Goal: Task Accomplishment & Management: Manage account settings

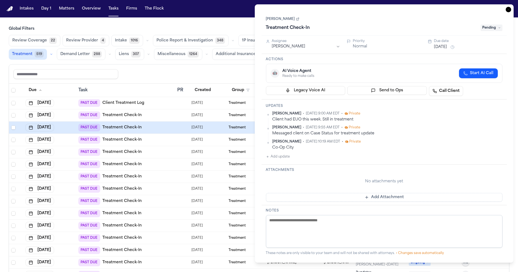
click at [278, 157] on button "Add update" at bounding box center [278, 157] width 24 height 7
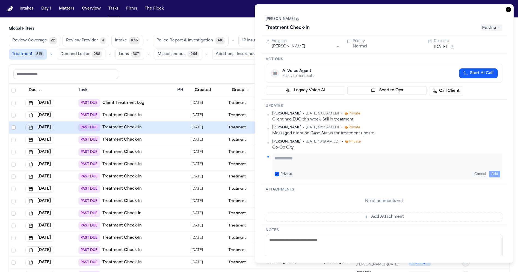
click at [305, 161] on textarea "Add your update" at bounding box center [388, 161] width 226 height 11
type textarea "**********"
click at [446, 47] on button "[DATE]" at bounding box center [440, 46] width 13 height 5
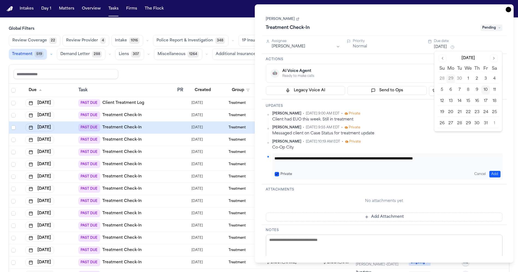
click at [484, 110] on button "24" at bounding box center [485, 112] width 9 height 9
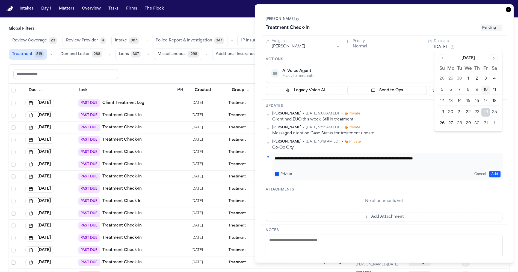
click at [498, 172] on button "Add" at bounding box center [494, 174] width 11 height 7
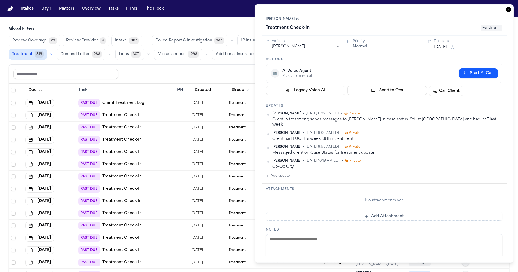
click at [507, 8] on icon "button" at bounding box center [508, 9] width 5 height 5
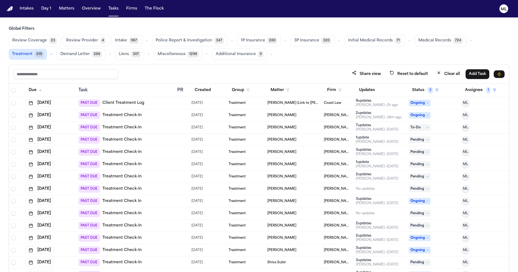
click at [463, 212] on span "ML" at bounding box center [465, 214] width 5 height 4
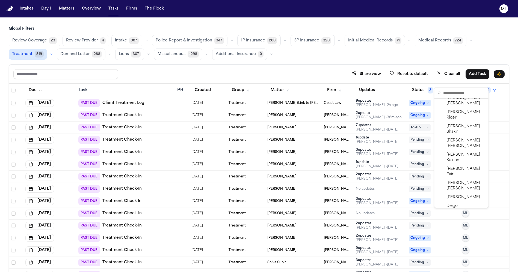
scroll to position [303, 0]
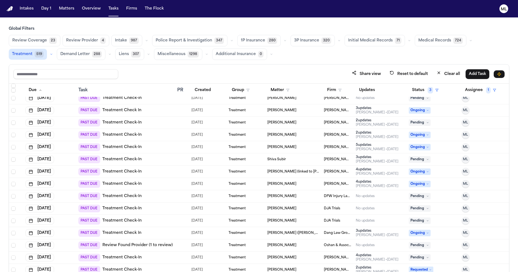
scroll to position [151, 0]
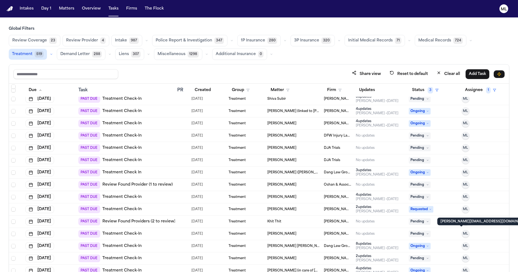
click at [463, 234] on span "ML" at bounding box center [465, 234] width 5 height 4
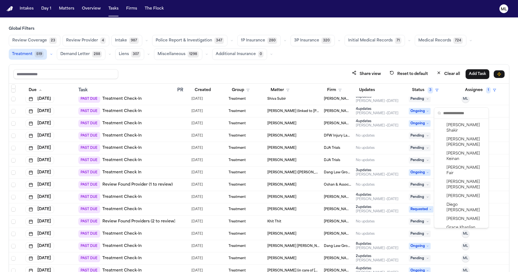
scroll to position [334, 0]
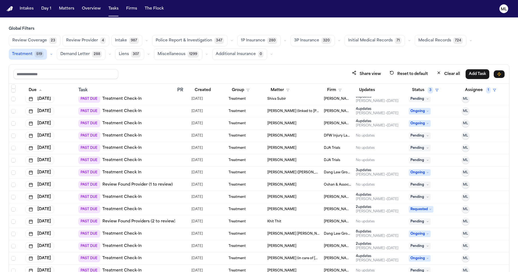
scroll to position [182, 0]
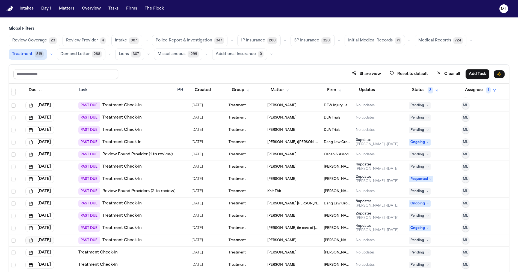
click at [54, 240] on button "[DATE]" at bounding box center [39, 241] width 29 height 8
click at [60, 191] on button "17" at bounding box center [61, 188] width 9 height 9
click at [463, 241] on span "ML" at bounding box center [465, 241] width 5 height 4
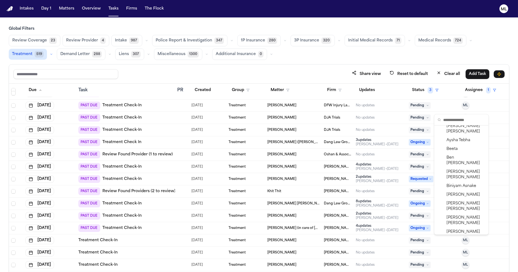
scroll to position [273, 0]
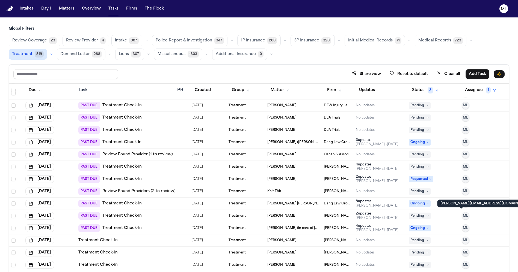
click at [463, 216] on span "ML" at bounding box center [465, 216] width 5 height 4
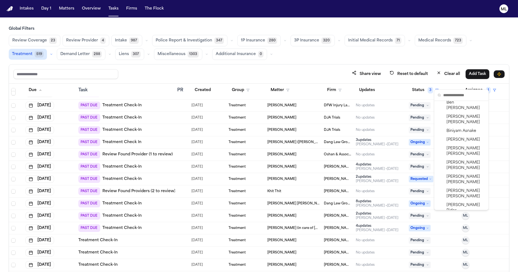
scroll to position [303, 0]
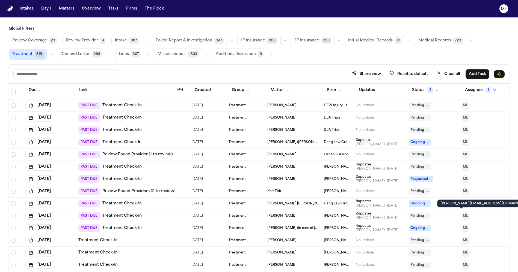
scroll to position [0, 0]
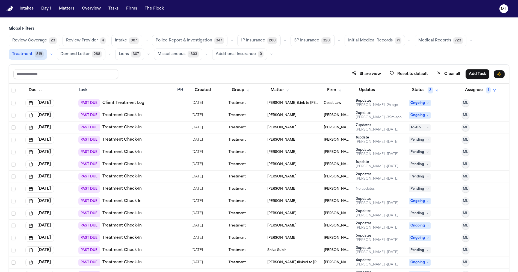
click at [177, 106] on td at bounding box center [182, 103] width 14 height 12
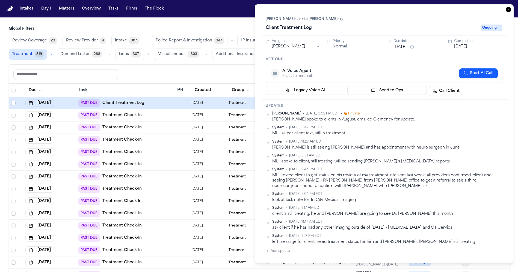
click at [284, 251] on button "Add update" at bounding box center [278, 251] width 24 height 7
click at [292, 254] on textarea "Add your update" at bounding box center [388, 255] width 226 height 11
click at [467, 48] on button "[DATE]" at bounding box center [460, 46] width 13 height 5
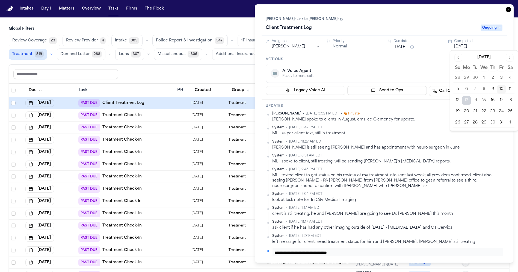
click at [464, 99] on button "13" at bounding box center [466, 100] width 9 height 9
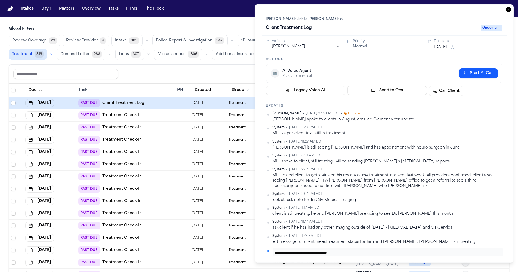
click at [447, 46] on button "[DATE]" at bounding box center [440, 46] width 13 height 5
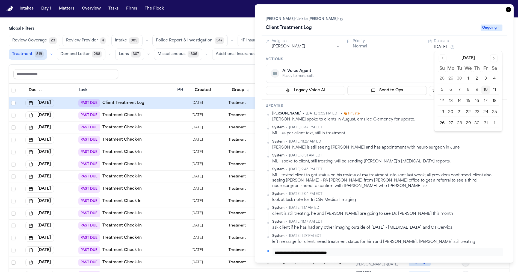
click at [452, 98] on button "13" at bounding box center [450, 101] width 9 height 9
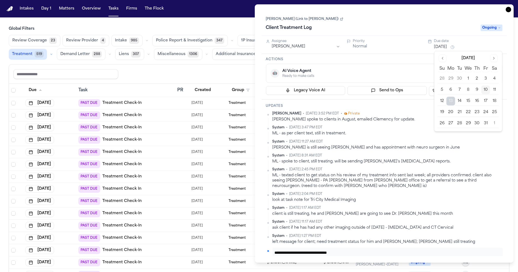
click at [416, 60] on h3 "Actions" at bounding box center [384, 59] width 237 height 4
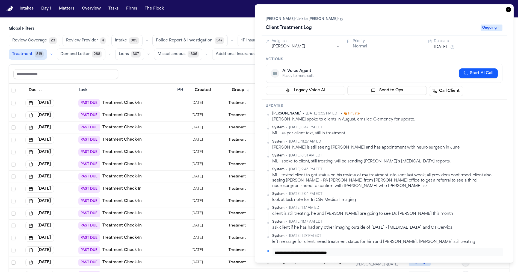
click at [494, 29] on span "Ongoing" at bounding box center [491, 28] width 22 height 7
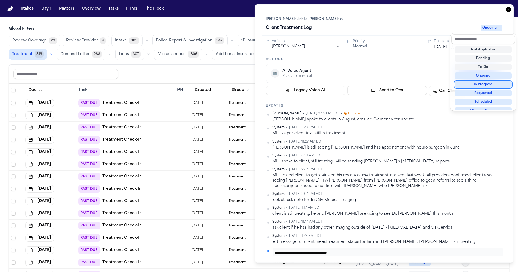
click at [484, 84] on div "In Progress" at bounding box center [482, 84] width 57 height 7
click at [429, 18] on div "[PERSON_NAME] (Link to [PERSON_NAME]) Client Treatment Log In Progress" at bounding box center [384, 24] width 237 height 17
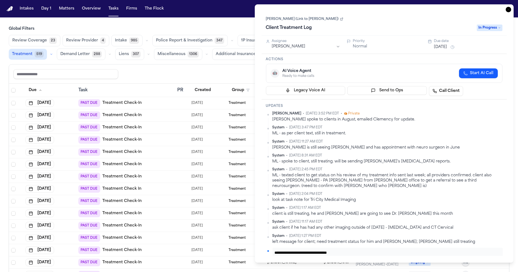
click at [371, 243] on div "left message for client; need treatment status for him and [PERSON_NAME]; [PERS…" at bounding box center [387, 242] width 230 height 5
click at [370, 250] on textarea "**********" at bounding box center [388, 255] width 226 height 11
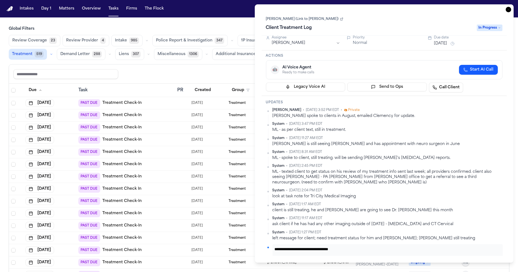
type textarea "**********"
click at [509, 10] on icon "button" at bounding box center [508, 9] width 5 height 5
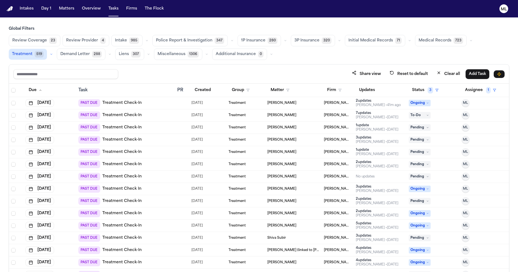
click at [298, 102] on div "[PERSON_NAME]" at bounding box center [293, 103] width 52 height 4
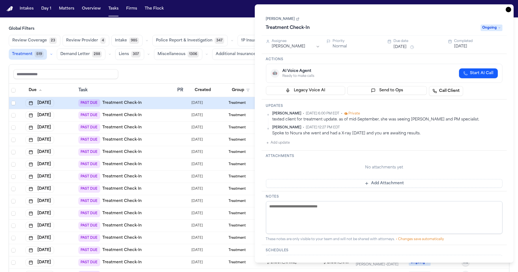
click at [490, 29] on span "Ongoing" at bounding box center [491, 28] width 22 height 7
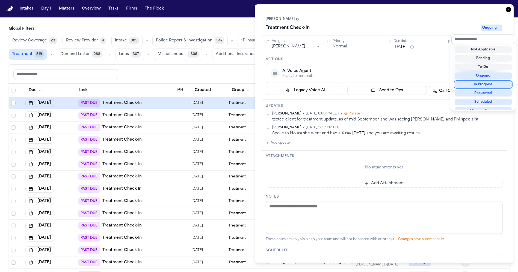
click at [480, 84] on div "In Progress" at bounding box center [482, 84] width 57 height 7
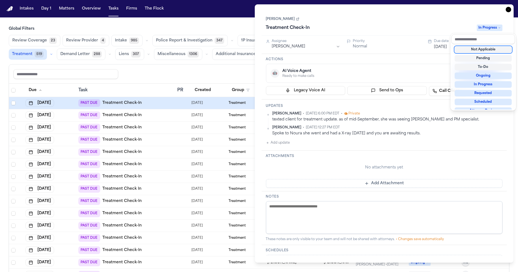
click at [444, 25] on div "Treatment Check-In In Progress" at bounding box center [384, 27] width 237 height 9
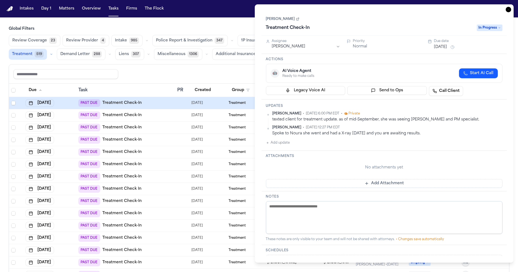
click at [441, 47] on button "[DATE]" at bounding box center [440, 46] width 13 height 5
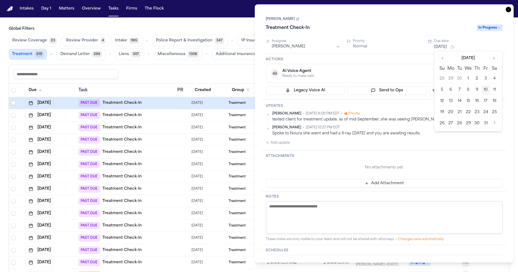
click at [485, 102] on button "17" at bounding box center [485, 101] width 9 height 9
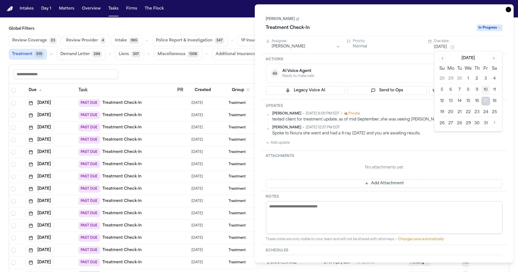
click at [507, 11] on icon "button" at bounding box center [508, 9] width 5 height 5
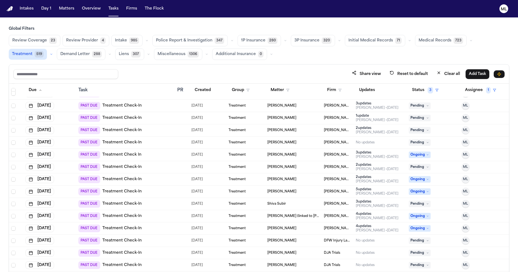
scroll to position [61, 0]
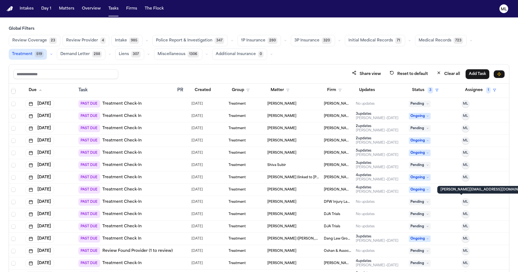
click at [463, 202] on span "ML" at bounding box center [465, 202] width 5 height 4
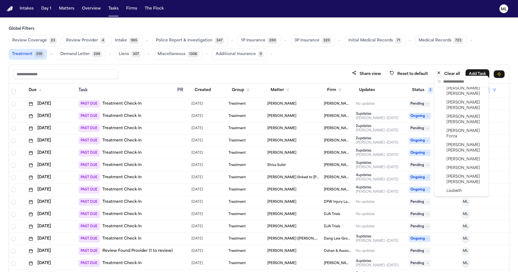
scroll to position [488, 0]
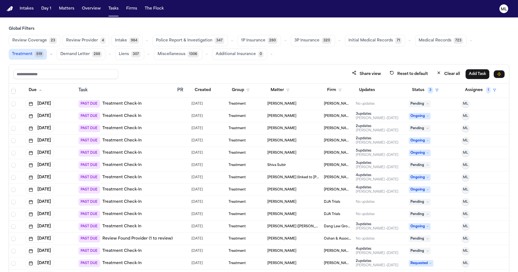
click at [289, 202] on div "[PERSON_NAME]" at bounding box center [293, 202] width 52 height 4
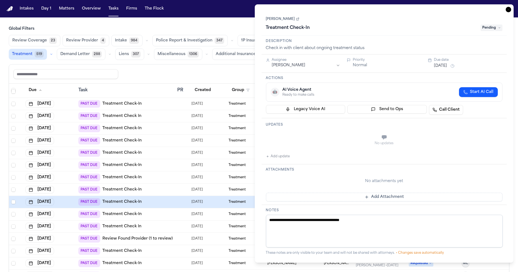
click at [276, 168] on h3 "Attachments" at bounding box center [384, 170] width 237 height 4
click at [285, 169] on h3 "Attachments" at bounding box center [384, 170] width 237 height 4
click at [285, 153] on button "Add update" at bounding box center [278, 156] width 24 height 7
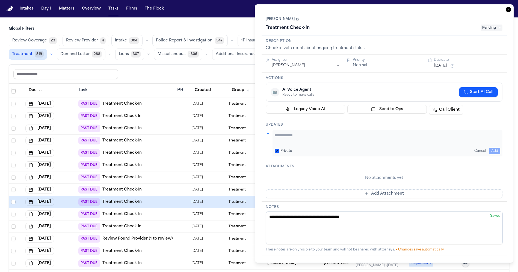
click at [302, 133] on textarea "Add your update" at bounding box center [388, 138] width 226 height 11
type textarea "**********"
click at [497, 152] on button "Add" at bounding box center [494, 151] width 11 height 7
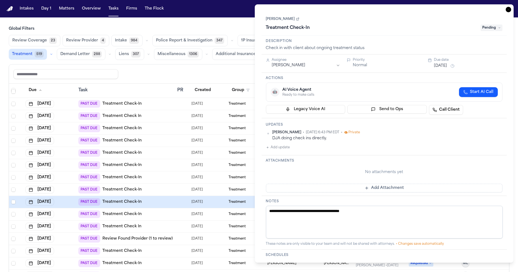
click at [497, 28] on span "Pending" at bounding box center [491, 28] width 22 height 7
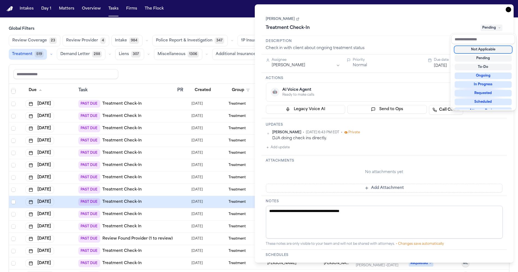
click at [485, 49] on div "Not Applicable" at bounding box center [482, 49] width 57 height 7
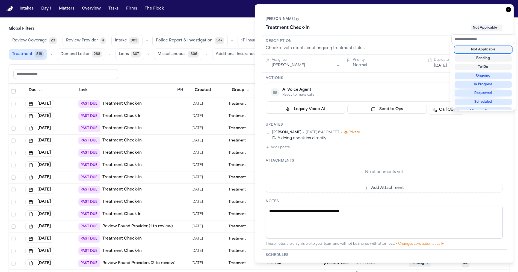
click at [508, 10] on div "**********" at bounding box center [384, 133] width 259 height 259
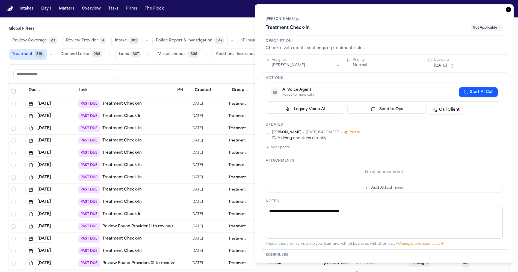
click at [511, 7] on div "**********" at bounding box center [384, 133] width 259 height 259
click at [510, 9] on icon "button" at bounding box center [508, 9] width 5 height 5
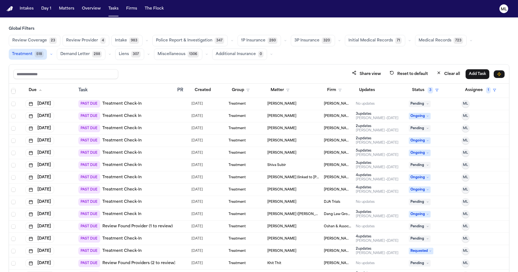
click at [164, 227] on link "Review Found Provider (1 to review)" at bounding box center [137, 226] width 70 height 5
click at [286, 250] on span "[PERSON_NAME]" at bounding box center [281, 251] width 29 height 4
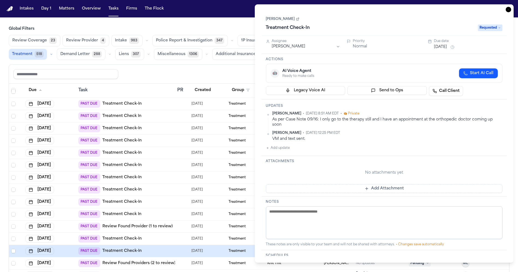
click at [281, 145] on button "Add update" at bounding box center [278, 148] width 24 height 7
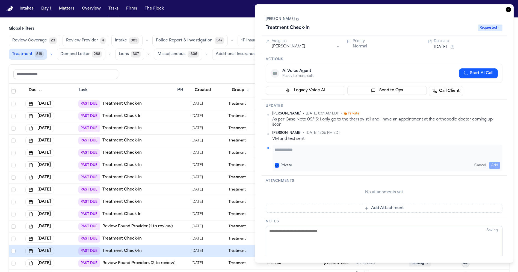
click at [281, 147] on textarea "Add your update" at bounding box center [388, 152] width 226 height 11
type textarea "**********"
drag, startPoint x: 497, startPoint y: 162, endPoint x: 494, endPoint y: 162, distance: 3.3
click at [496, 162] on button "Add" at bounding box center [494, 165] width 11 height 7
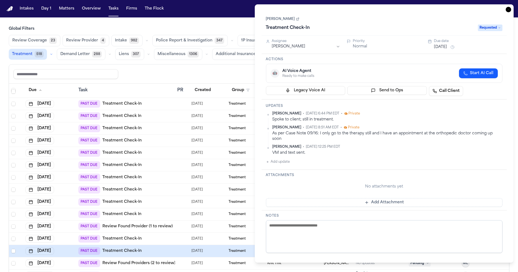
click at [447, 46] on button "[DATE]" at bounding box center [440, 46] width 13 height 5
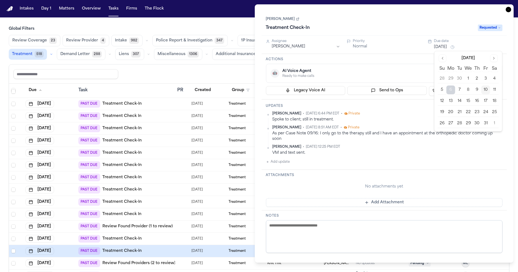
click at [483, 111] on button "24" at bounding box center [485, 112] width 9 height 9
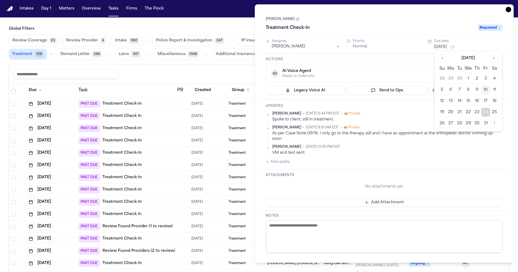
click at [507, 8] on icon "button" at bounding box center [508, 9] width 5 height 5
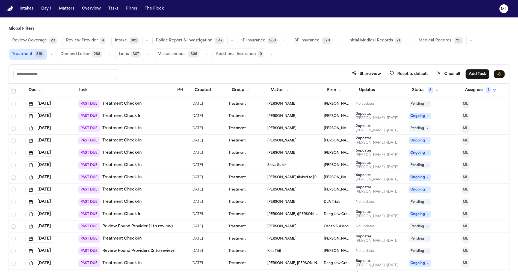
click at [273, 264] on span "[PERSON_NAME] [PERSON_NAME]" at bounding box center [293, 264] width 52 height 4
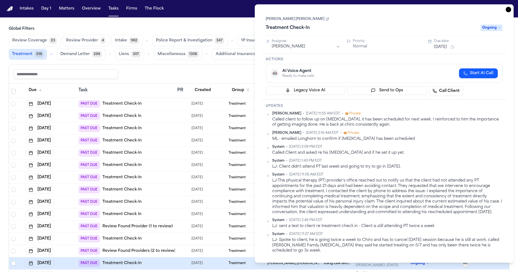
click at [443, 47] on button "[DATE]" at bounding box center [440, 46] width 13 height 5
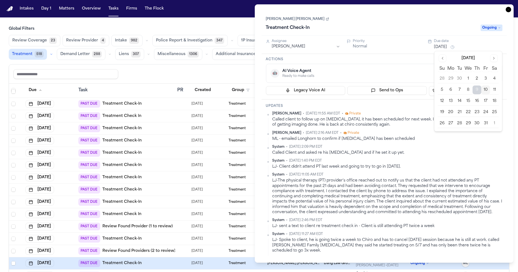
click at [468, 100] on button "15" at bounding box center [468, 101] width 9 height 9
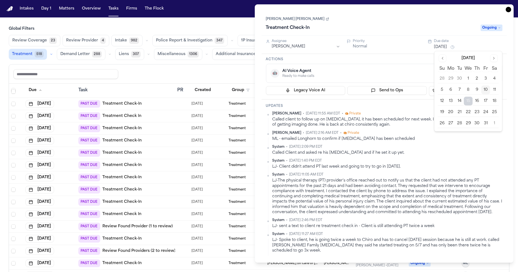
click at [509, 10] on icon "button" at bounding box center [508, 9] width 5 height 5
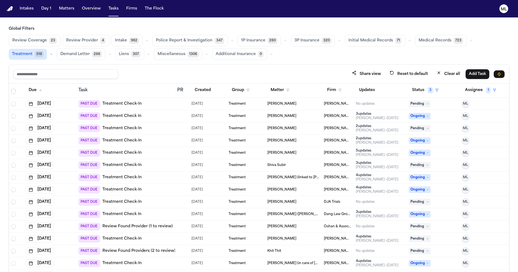
click at [262, 212] on td "Treatment" at bounding box center [245, 215] width 39 height 12
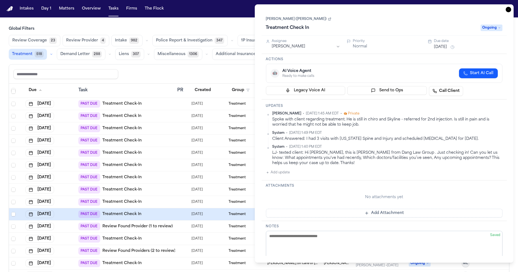
click at [486, 26] on span "Ongoing" at bounding box center [491, 28] width 22 height 7
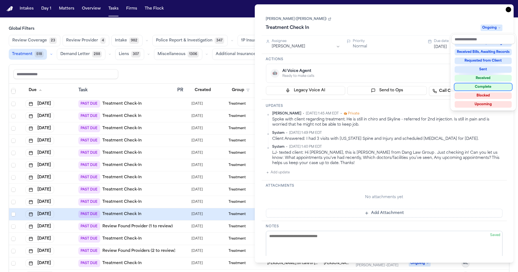
click at [479, 85] on div "Complete" at bounding box center [482, 87] width 57 height 7
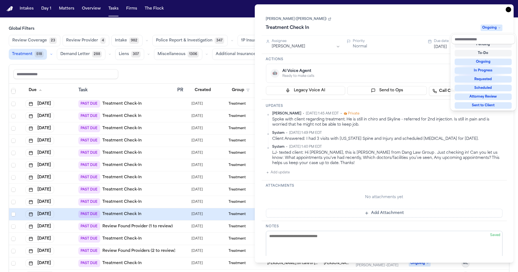
scroll to position [6, 0]
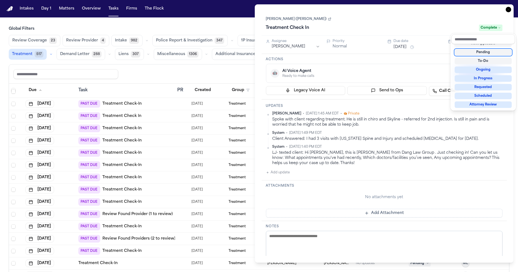
click at [509, 13] on div "Task Details [PERSON_NAME] ([PERSON_NAME]) Treatment Check In Complete Assignee…" at bounding box center [384, 133] width 259 height 259
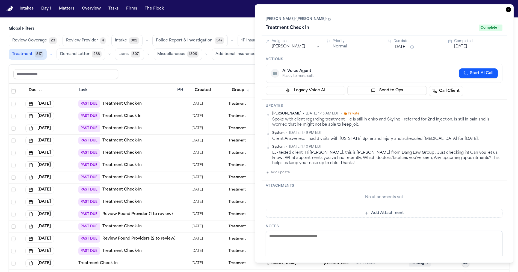
click at [509, 10] on icon "button" at bounding box center [508, 9] width 5 height 5
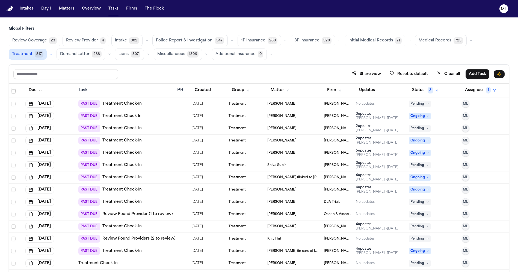
click at [276, 239] on span "Khit Thit" at bounding box center [274, 239] width 14 height 4
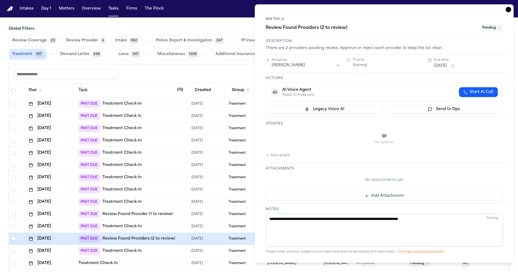
click at [507, 10] on icon "button" at bounding box center [508, 9] width 5 height 5
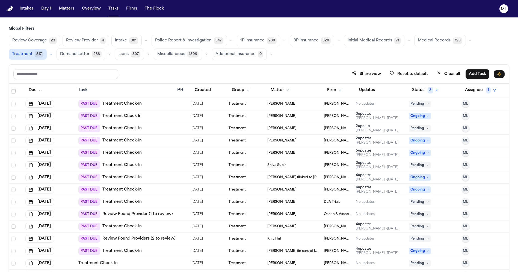
click at [119, 240] on link "Review Found Providers (2 to review)" at bounding box center [138, 238] width 73 height 5
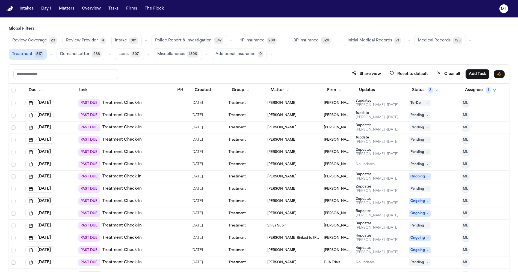
click at [276, 102] on span "[PERSON_NAME]" at bounding box center [281, 103] width 29 height 4
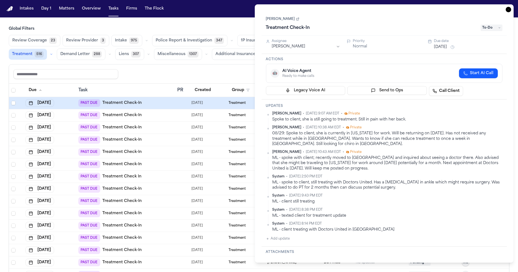
click at [280, 237] on button "Add update" at bounding box center [278, 239] width 24 height 7
click at [284, 238] on textarea "Add your update" at bounding box center [388, 243] width 226 height 11
type textarea "**********"
drag, startPoint x: 498, startPoint y: 254, endPoint x: 478, endPoint y: 236, distance: 27.2
click at [498, 254] on button "Add" at bounding box center [494, 256] width 11 height 7
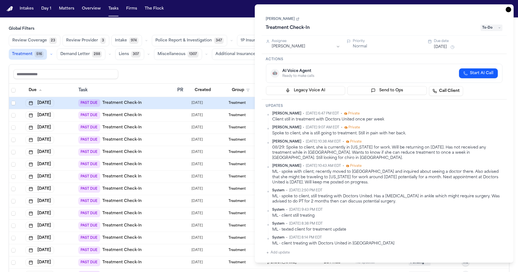
click at [447, 48] on button "[DATE]" at bounding box center [440, 46] width 13 height 5
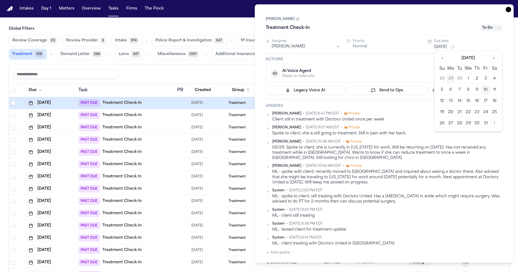
click at [474, 102] on button "16" at bounding box center [477, 101] width 9 height 9
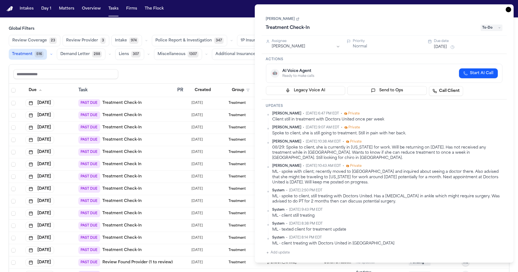
click at [509, 9] on icon "button" at bounding box center [508, 9] width 5 height 5
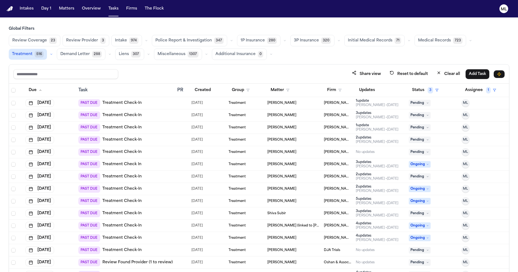
click at [305, 105] on td "[PERSON_NAME]" at bounding box center [293, 103] width 57 height 12
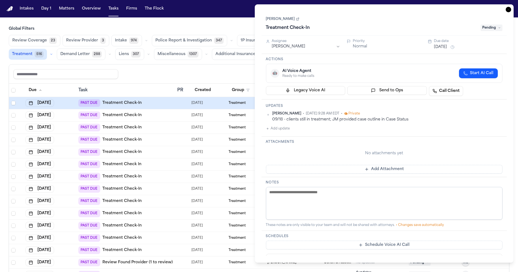
click at [286, 126] on button "Add update" at bounding box center [278, 129] width 24 height 7
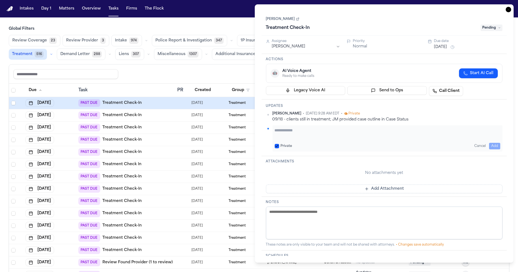
click at [307, 129] on textarea "Add your update" at bounding box center [388, 133] width 226 height 11
type textarea "**********"
drag, startPoint x: 497, startPoint y: 143, endPoint x: 481, endPoint y: 131, distance: 19.7
click at [495, 138] on div "**********" at bounding box center [387, 139] width 230 height 26
click at [446, 50] on div "[DATE]" at bounding box center [468, 47] width 69 height 7
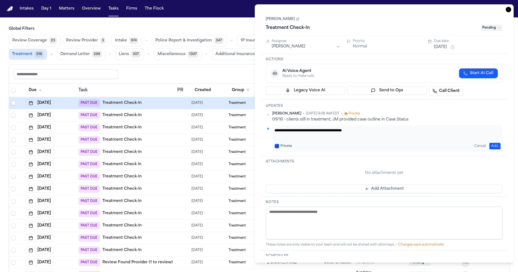
click at [447, 47] on button "[DATE]" at bounding box center [440, 46] width 13 height 5
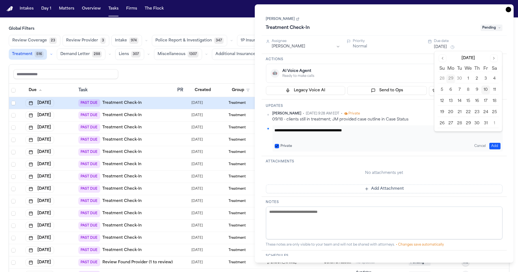
click at [487, 99] on button "17" at bounding box center [485, 101] width 9 height 9
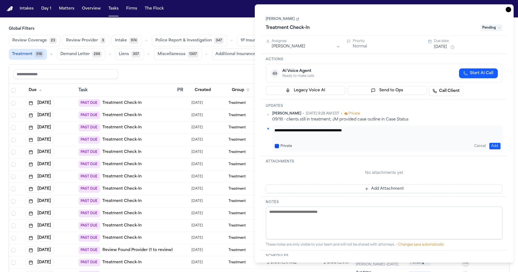
click at [507, 11] on icon "button" at bounding box center [508, 9] width 5 height 5
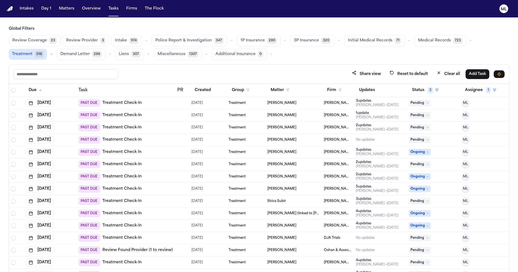
click at [257, 119] on td "Treatment" at bounding box center [245, 115] width 39 height 12
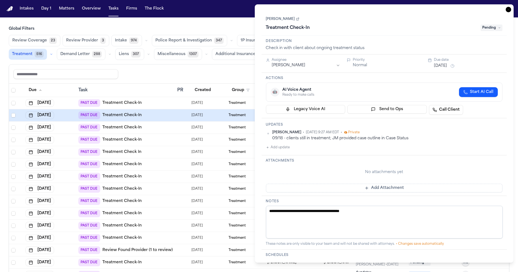
click at [287, 147] on button "Add update" at bounding box center [278, 147] width 24 height 7
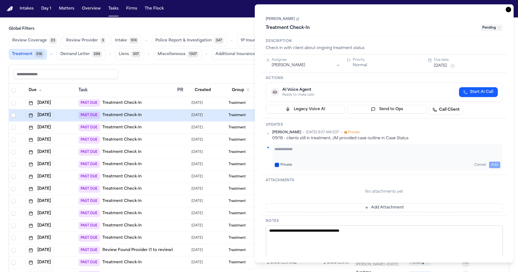
click at [287, 147] on textarea "Add your update" at bounding box center [388, 152] width 226 height 11
type textarea "*"
type textarea "**********"
click at [496, 160] on div "**********" at bounding box center [387, 157] width 230 height 26
click at [489, 168] on div "Cancel Add" at bounding box center [486, 165] width 28 height 7
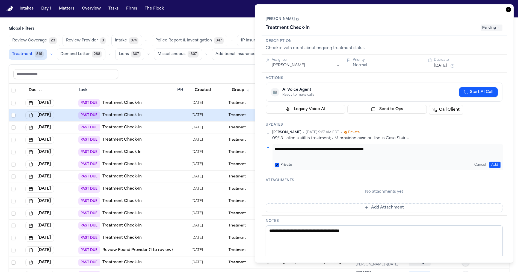
click at [512, 153] on div "**********" at bounding box center [384, 133] width 259 height 259
click at [497, 163] on button "Add" at bounding box center [494, 165] width 11 height 7
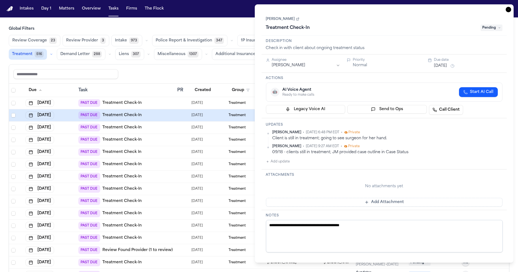
click at [442, 67] on button "[DATE]" at bounding box center [440, 65] width 13 height 5
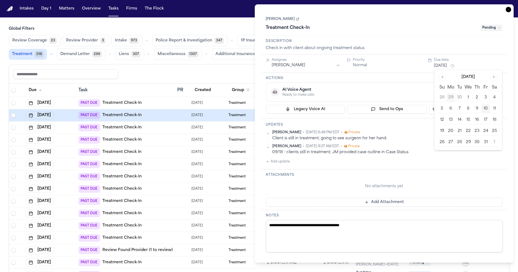
click at [485, 118] on button "17" at bounding box center [485, 120] width 9 height 9
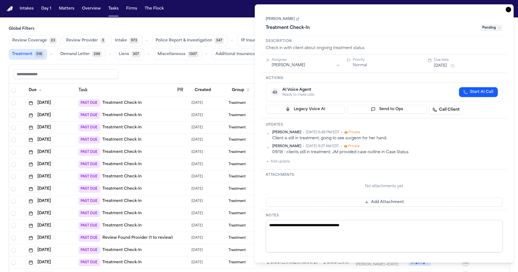
click at [511, 7] on icon "button" at bounding box center [508, 9] width 5 height 5
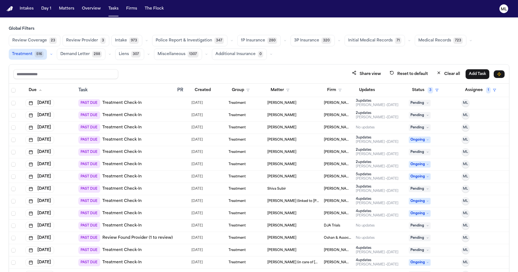
click at [302, 115] on div "[PERSON_NAME]" at bounding box center [293, 115] width 52 height 4
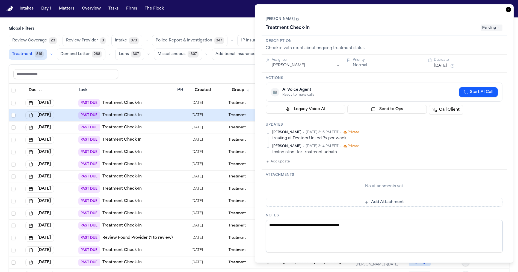
click at [278, 163] on button "Add update" at bounding box center [278, 162] width 24 height 7
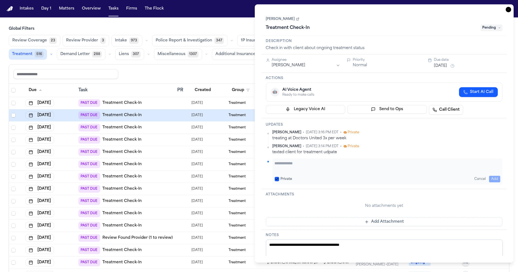
click at [278, 163] on textarea "Add your update" at bounding box center [388, 166] width 226 height 11
type textarea "**********"
click at [494, 182] on button "Add" at bounding box center [494, 179] width 11 height 7
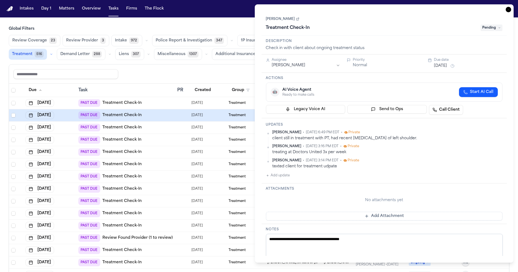
click at [440, 66] on button "[DATE]" at bounding box center [440, 65] width 13 height 5
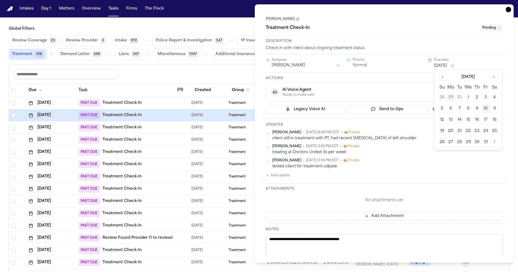
click at [486, 119] on button "17" at bounding box center [485, 120] width 9 height 9
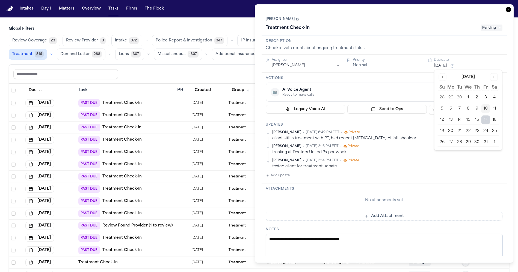
click at [508, 10] on icon "button" at bounding box center [508, 9] width 5 height 5
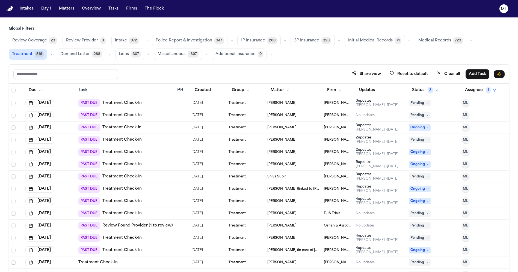
click at [296, 115] on span "[PERSON_NAME]" at bounding box center [281, 115] width 29 height 4
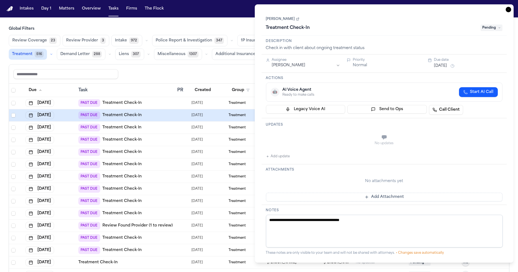
click at [280, 155] on button "Add update" at bounding box center [278, 156] width 24 height 7
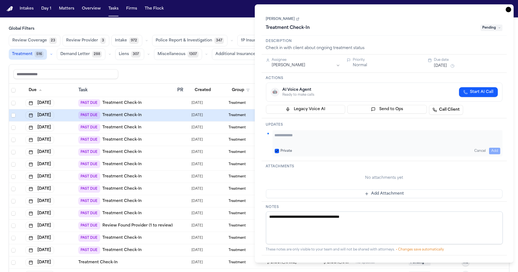
click at [289, 146] on div "Private Cancel Add" at bounding box center [387, 143] width 230 height 26
click at [297, 134] on textarea "Add your update" at bounding box center [388, 138] width 226 height 11
type textarea "**********"
click at [499, 151] on button "Add" at bounding box center [494, 151] width 11 height 7
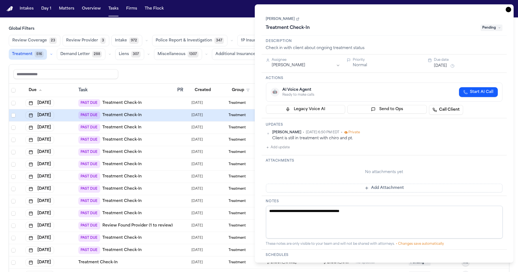
click at [444, 64] on button "[DATE]" at bounding box center [440, 65] width 13 height 5
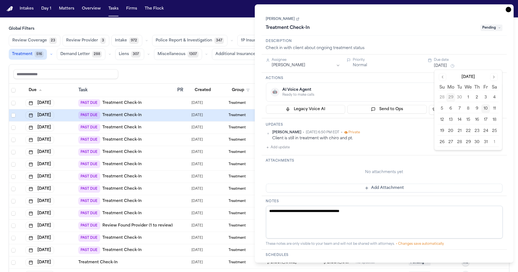
click at [488, 120] on button "17" at bounding box center [485, 120] width 9 height 9
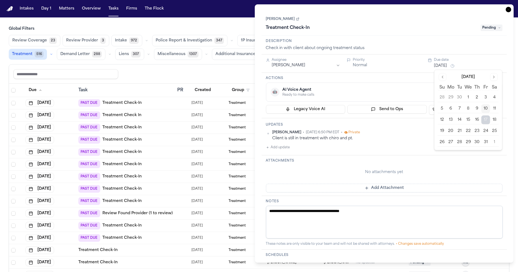
click at [510, 9] on icon "button" at bounding box center [508, 9] width 5 height 5
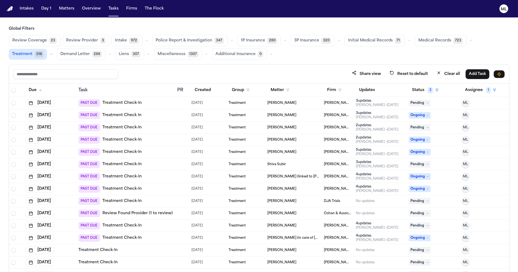
click at [153, 215] on link "Review Found Provider (1 to review)" at bounding box center [137, 213] width 70 height 5
click at [153, 102] on div "PAST DUE Treatment Check-In" at bounding box center [125, 103] width 94 height 8
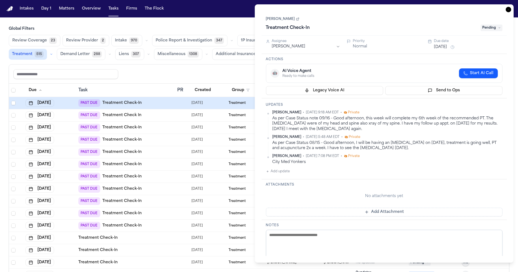
click at [507, 10] on icon "button" at bounding box center [508, 9] width 5 height 5
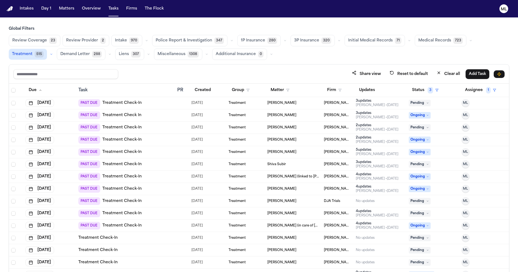
click at [271, 101] on span "[PERSON_NAME]" at bounding box center [281, 103] width 29 height 4
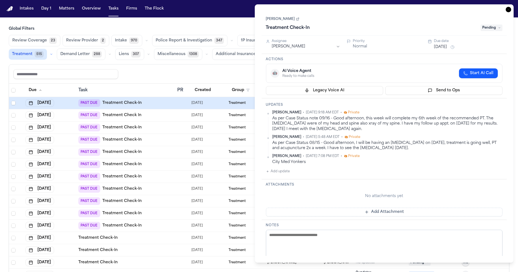
click at [283, 173] on button "Add update" at bounding box center [278, 171] width 24 height 7
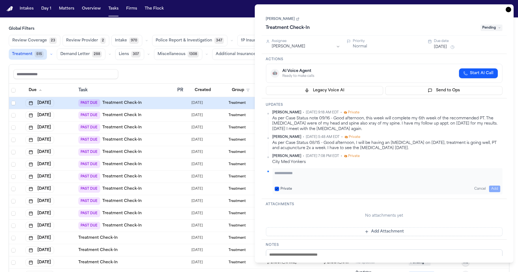
click at [285, 171] on textarea "Add your update" at bounding box center [388, 176] width 226 height 11
type textarea "**********"
click at [497, 191] on button "Add" at bounding box center [494, 189] width 11 height 7
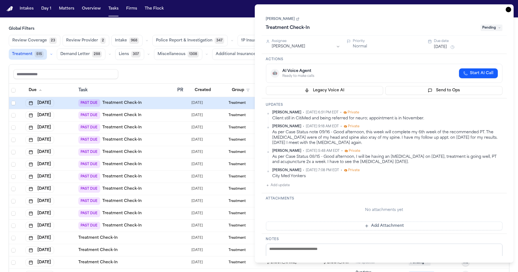
click at [447, 48] on button "[DATE]" at bounding box center [440, 46] width 13 height 5
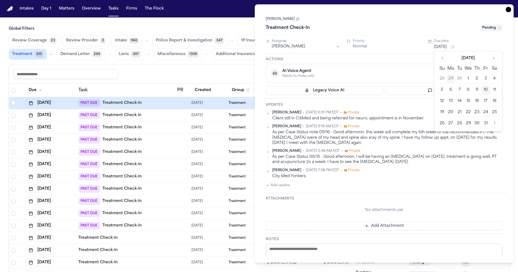
click at [486, 123] on button "31" at bounding box center [485, 123] width 9 height 9
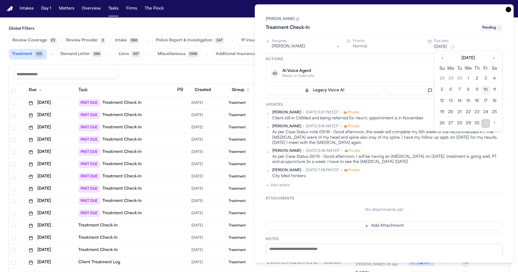
click at [510, 11] on icon "button" at bounding box center [508, 9] width 5 height 5
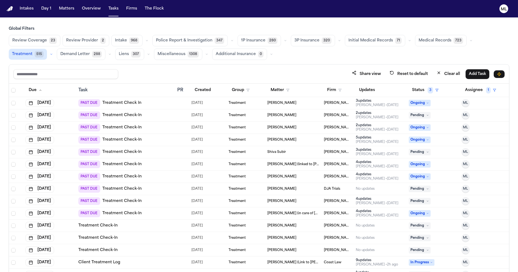
click at [266, 99] on td "[PERSON_NAME]" at bounding box center [293, 103] width 57 height 12
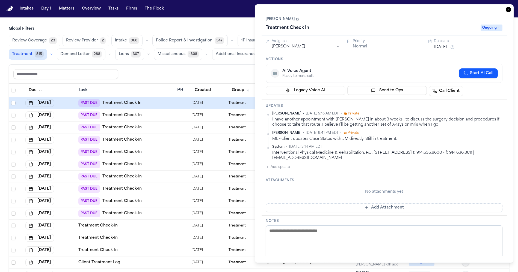
click at [284, 169] on button "Add update" at bounding box center [278, 167] width 24 height 7
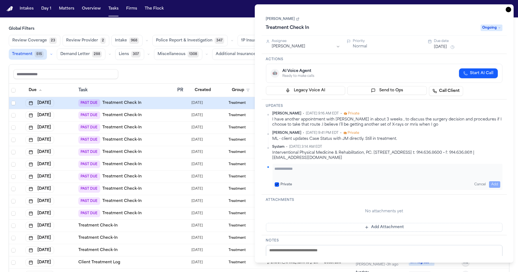
click at [285, 165] on div "Private Cancel Add" at bounding box center [387, 177] width 230 height 26
click at [289, 168] on textarea "Add your update" at bounding box center [388, 171] width 226 height 11
type textarea "**********"
click at [495, 186] on button "Add" at bounding box center [494, 185] width 11 height 7
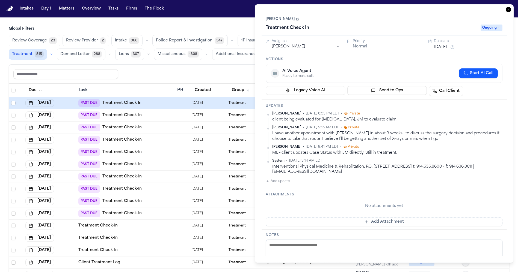
click at [439, 48] on button "[DATE]" at bounding box center [440, 46] width 13 height 5
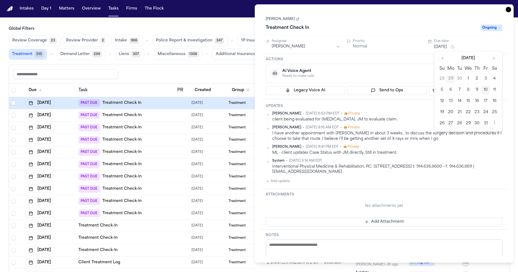
click at [448, 112] on button "20" at bounding box center [450, 112] width 9 height 9
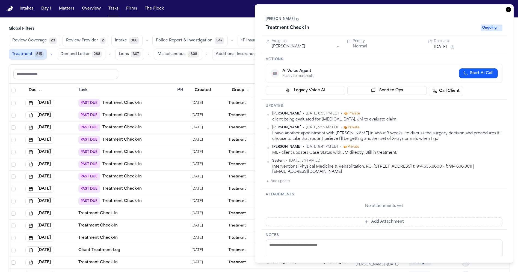
click at [508, 11] on icon "button" at bounding box center [508, 9] width 5 height 5
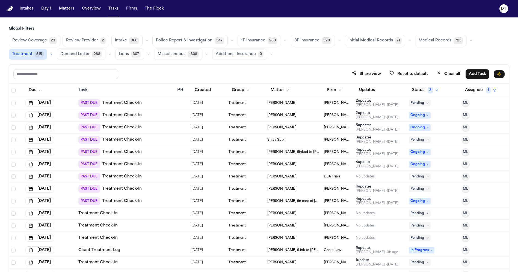
click at [294, 179] on td "[PERSON_NAME]" at bounding box center [293, 177] width 57 height 12
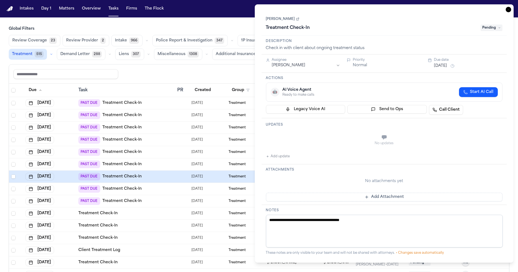
click at [278, 154] on button "Add update" at bounding box center [278, 156] width 24 height 7
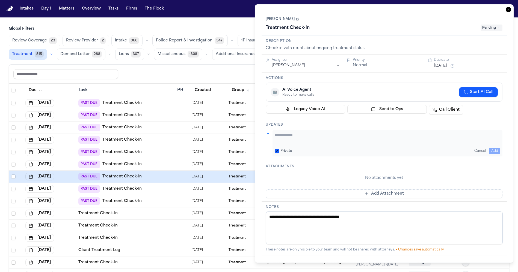
click at [296, 139] on textarea "Add your update" at bounding box center [388, 138] width 226 height 11
type textarea "**********"
click at [497, 151] on button "Add" at bounding box center [494, 151] width 11 height 7
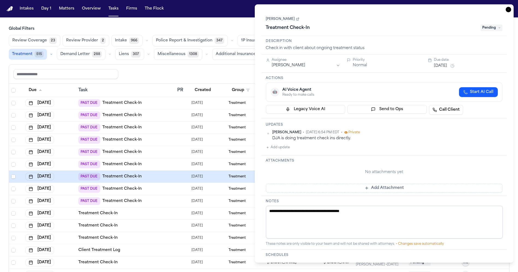
click at [484, 28] on span "Pending" at bounding box center [491, 28] width 22 height 7
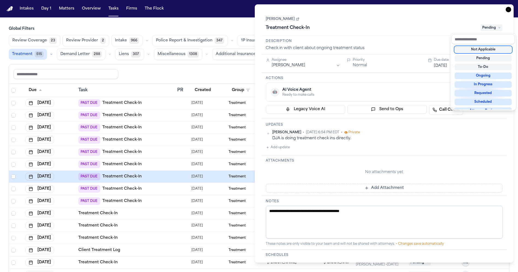
click at [474, 52] on div "Not Applicable" at bounding box center [482, 49] width 57 height 7
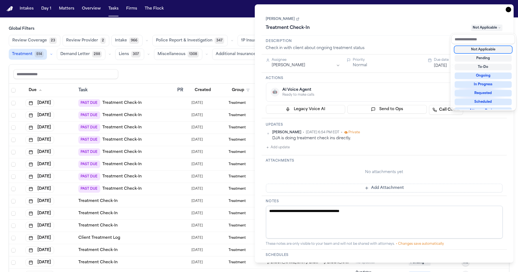
click at [510, 9] on div "**********" at bounding box center [384, 133] width 259 height 259
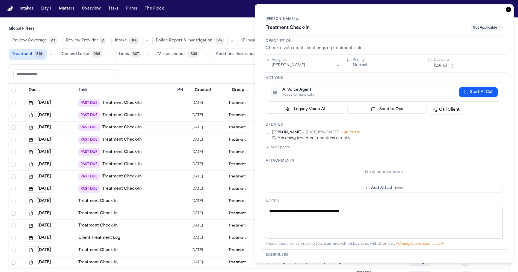
click at [510, 9] on icon "button" at bounding box center [508, 9] width 5 height 5
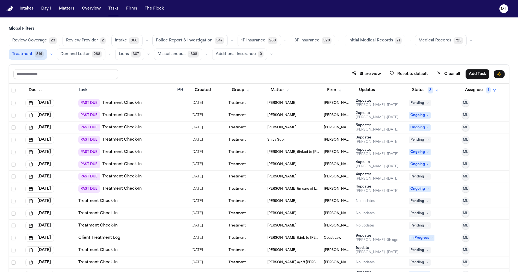
click at [312, 175] on div "[PERSON_NAME]" at bounding box center [293, 177] width 52 height 4
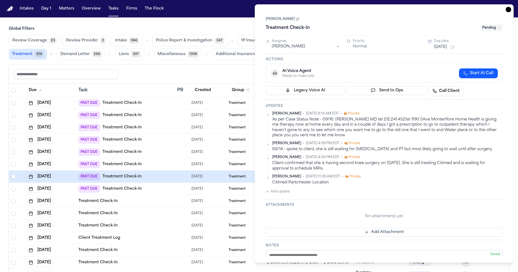
click at [447, 47] on button "[DATE]" at bounding box center [440, 46] width 13 height 5
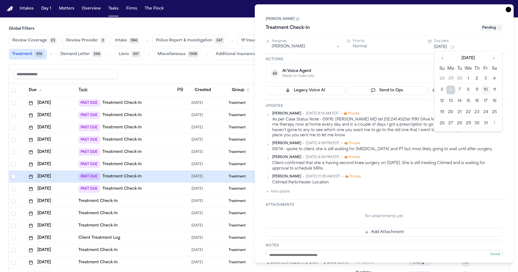
click at [448, 99] on button "13" at bounding box center [450, 101] width 9 height 9
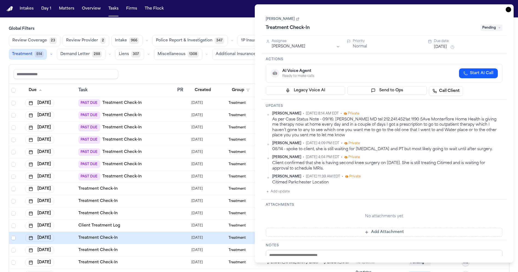
click at [510, 11] on icon "button" at bounding box center [508, 9] width 5 height 5
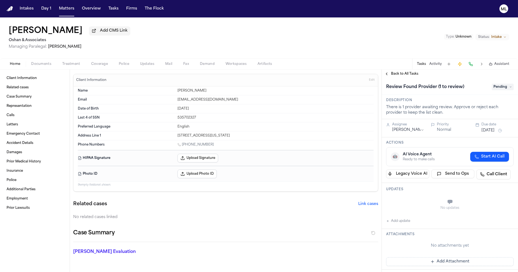
click at [91, 63] on span "Coverage" at bounding box center [99, 64] width 17 height 4
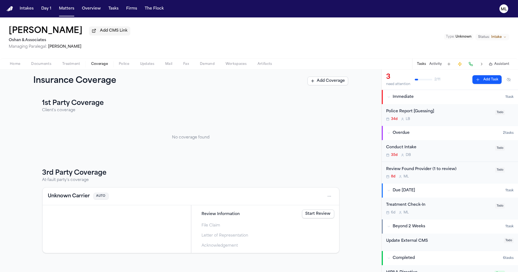
click at [70, 64] on span "Treatment" at bounding box center [71, 64] width 18 height 4
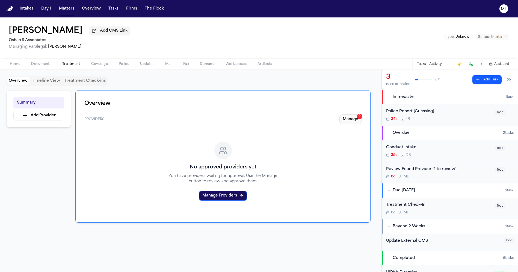
click at [349, 123] on button "Manage 2" at bounding box center [350, 120] width 22 height 10
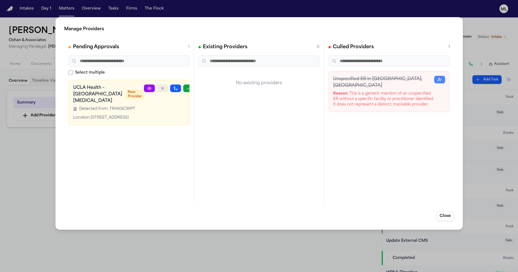
click at [157, 91] on button "button" at bounding box center [162, 89] width 11 height 8
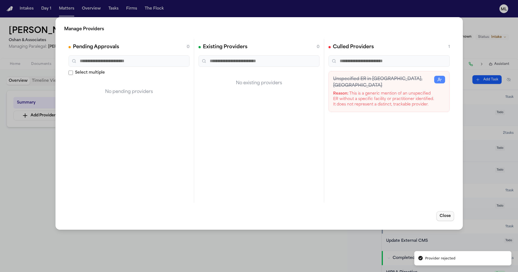
click at [443, 218] on button "Close" at bounding box center [445, 217] width 18 height 10
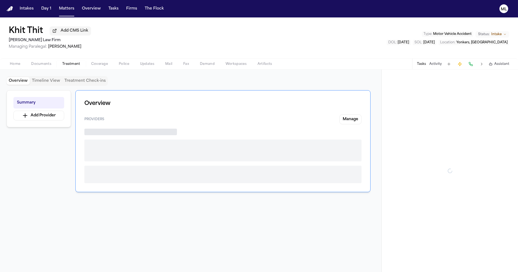
click at [70, 65] on span "Treatment" at bounding box center [71, 64] width 18 height 4
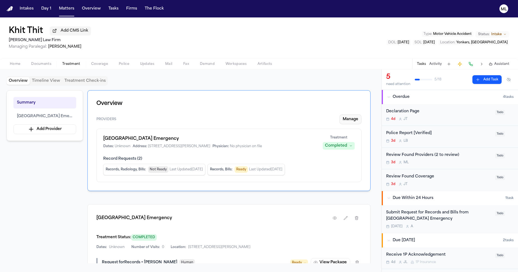
click at [352, 118] on button "Manage" at bounding box center [350, 120] width 22 height 10
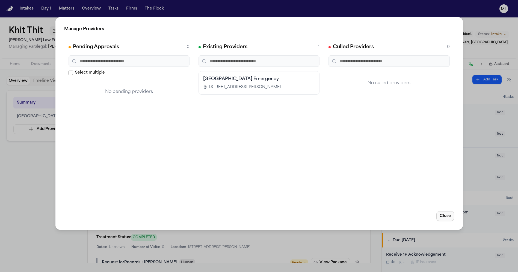
click at [441, 219] on button "Close" at bounding box center [445, 217] width 18 height 10
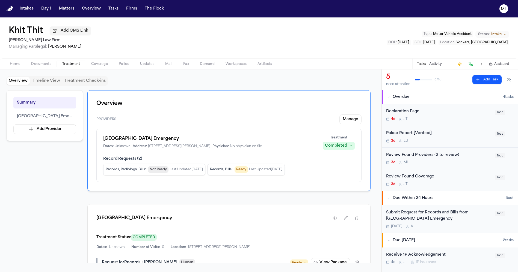
click at [477, 157] on div "Review Found Providers (2 to review)" at bounding box center [439, 155] width 106 height 6
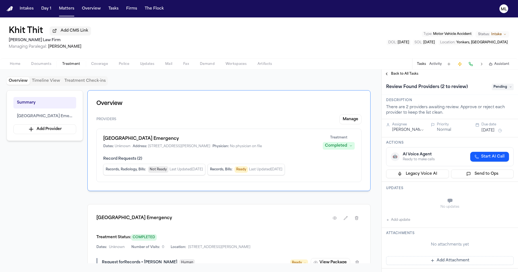
click at [497, 86] on span "Pending" at bounding box center [503, 87] width 22 height 7
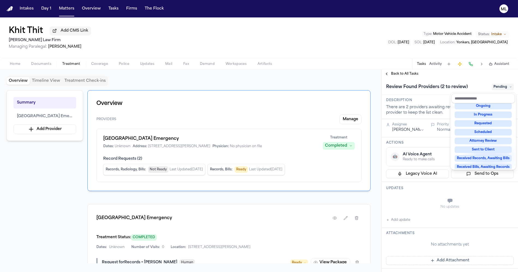
scroll to position [85, 0]
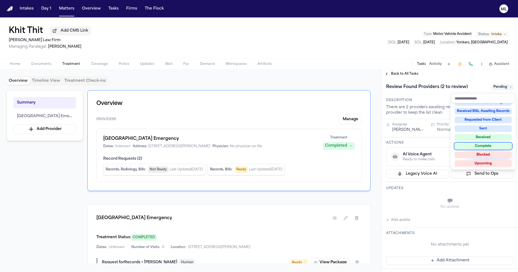
click at [489, 147] on div "Complete" at bounding box center [482, 146] width 57 height 7
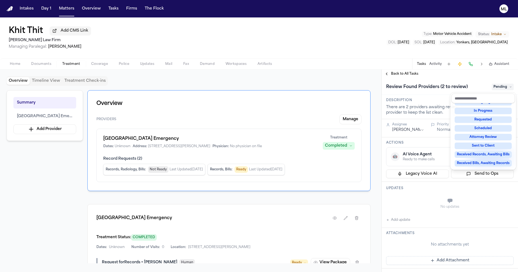
scroll to position [28, 0]
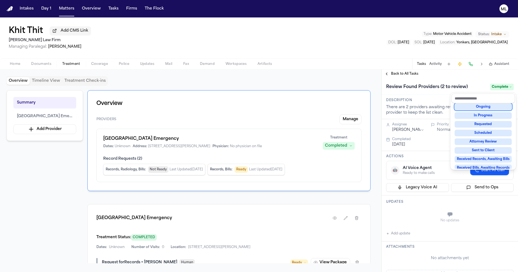
click at [405, 74] on div "**********" at bounding box center [450, 171] width 136 height 203
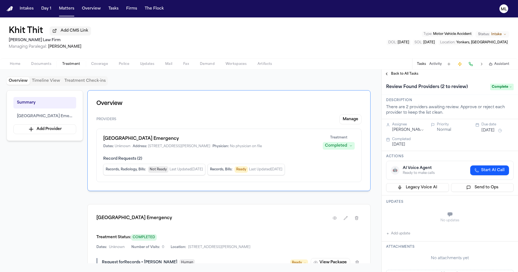
click at [405, 74] on span "Back to All Tasks" at bounding box center [404, 74] width 27 height 4
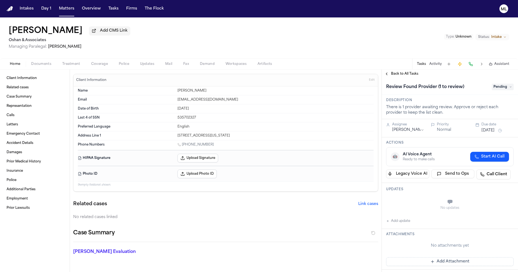
click at [502, 41] on div "Type : Unknown Status: Intake" at bounding box center [476, 38] width 65 height 9
click at [503, 85] on span "Pending" at bounding box center [503, 87] width 22 height 7
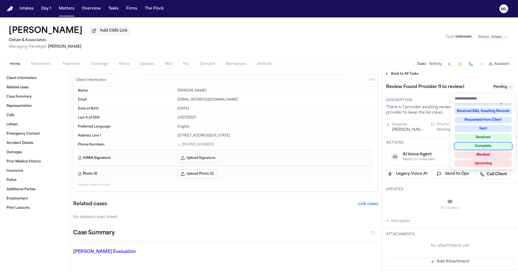
click at [479, 147] on div "Complete" at bounding box center [482, 146] width 57 height 7
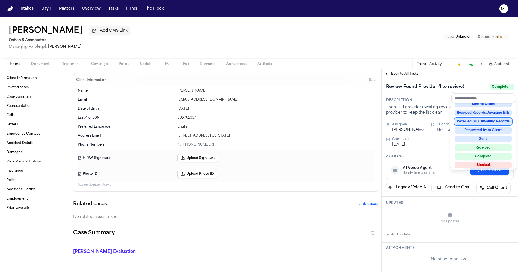
click at [405, 72] on div "**********" at bounding box center [450, 171] width 136 height 203
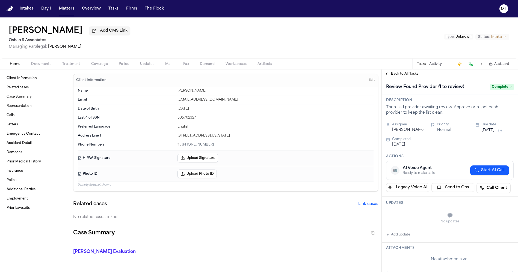
click at [405, 72] on span "Back to All Tasks" at bounding box center [404, 74] width 27 height 4
